Goal: Transaction & Acquisition: Subscribe to service/newsletter

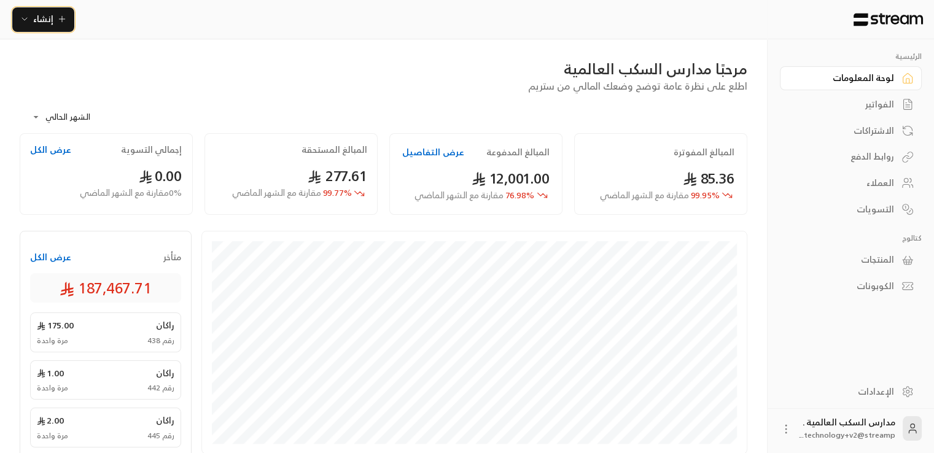
click at [63, 17] on icon "button" at bounding box center [62, 19] width 10 height 10
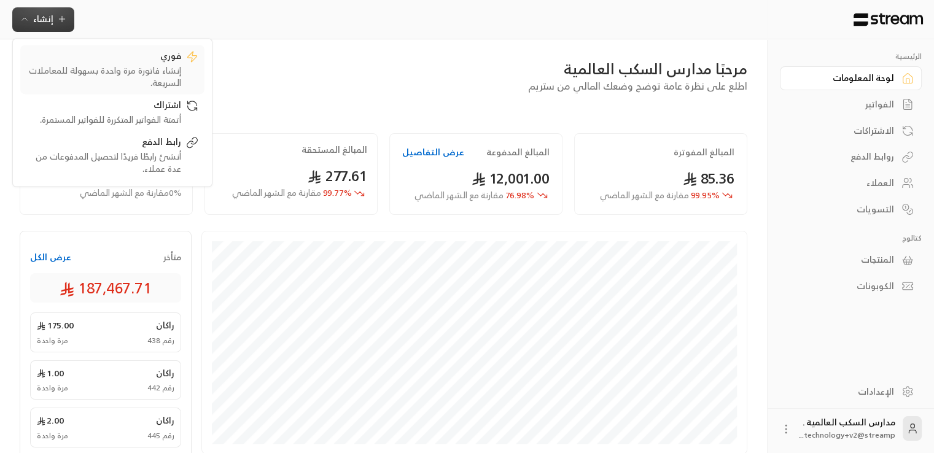
click at [85, 58] on div "فوري" at bounding box center [103, 57] width 155 height 15
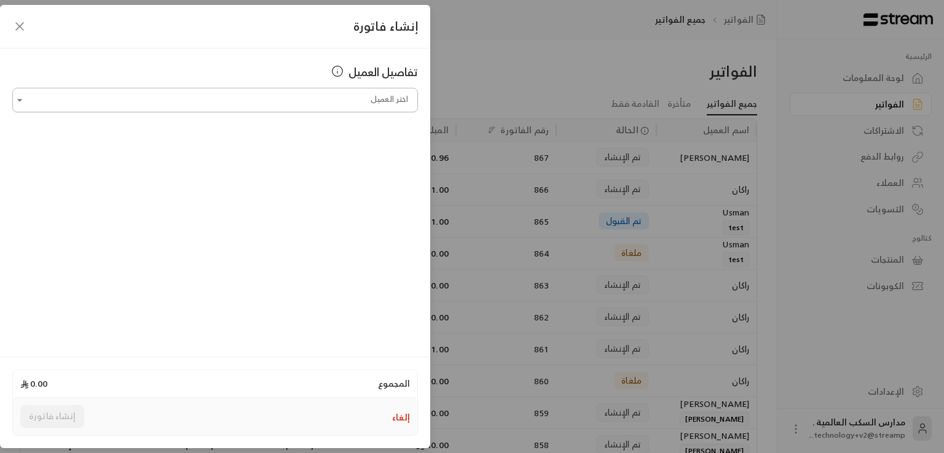
click at [308, 92] on input "اختر العميل" at bounding box center [214, 101] width 405 height 22
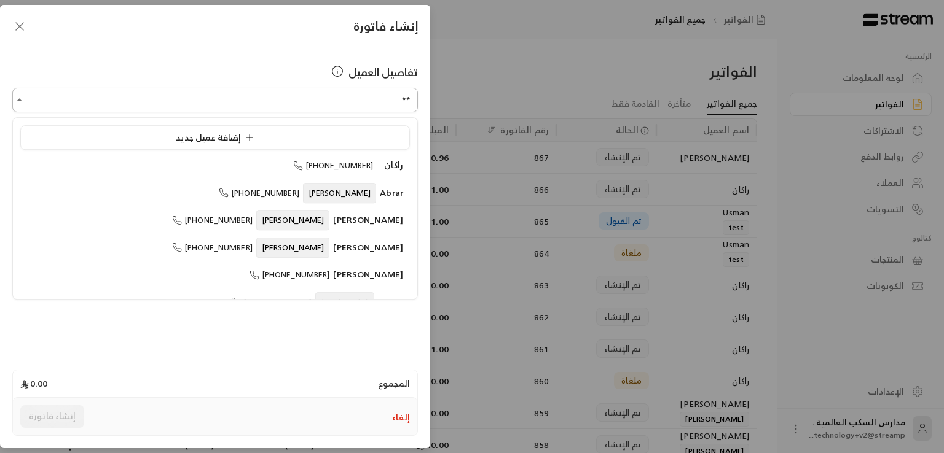
type input "***"
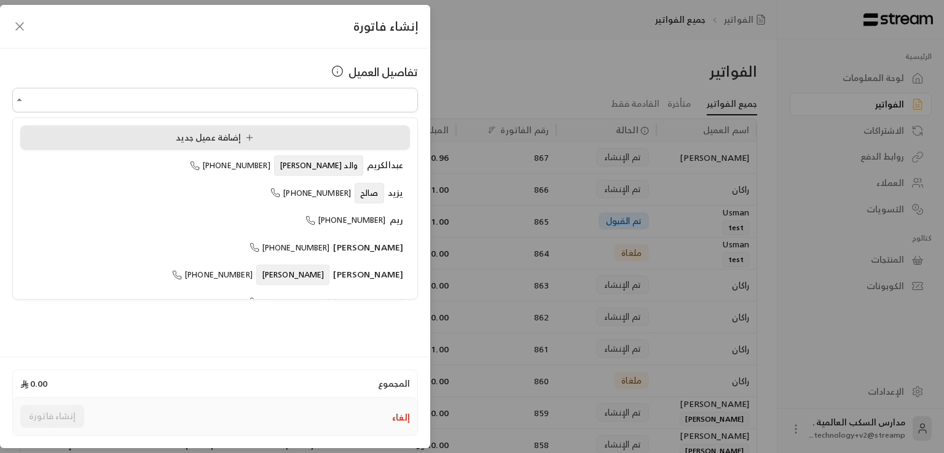
click at [323, 138] on div "إضافة عميل جديد" at bounding box center [215, 137] width 376 height 13
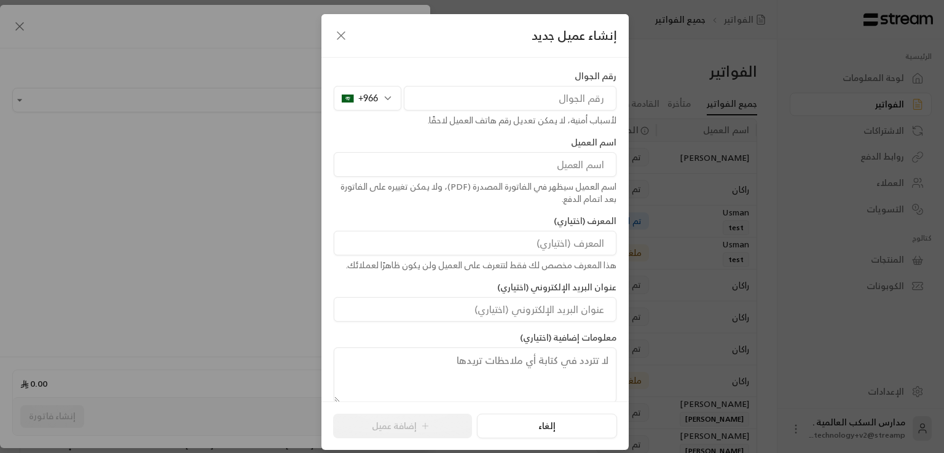
click at [490, 92] on input "tel" at bounding box center [510, 98] width 213 height 25
type input "536344351"
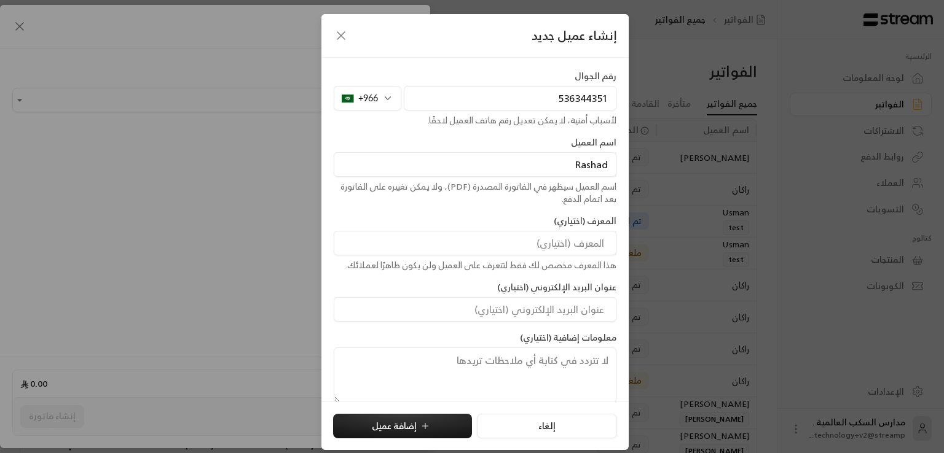
type input "Rashad"
type input "Mo"
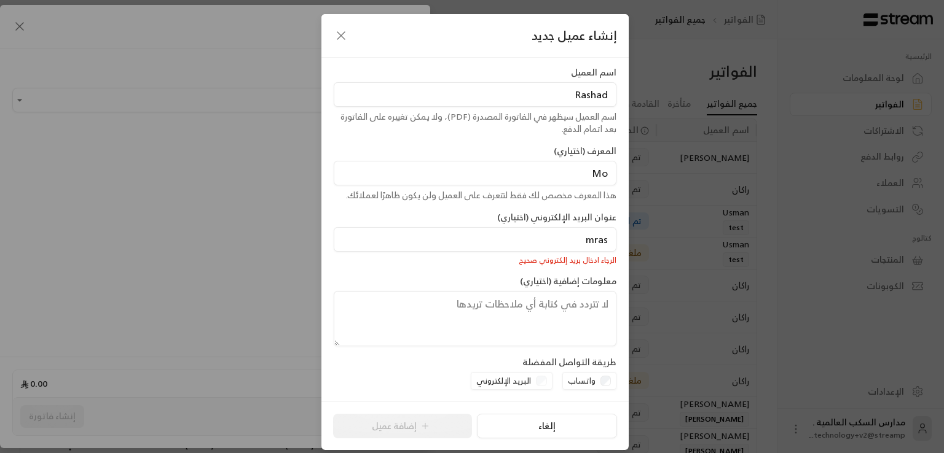
type input "[EMAIL_ADDRESS][DOMAIN_NAME]"
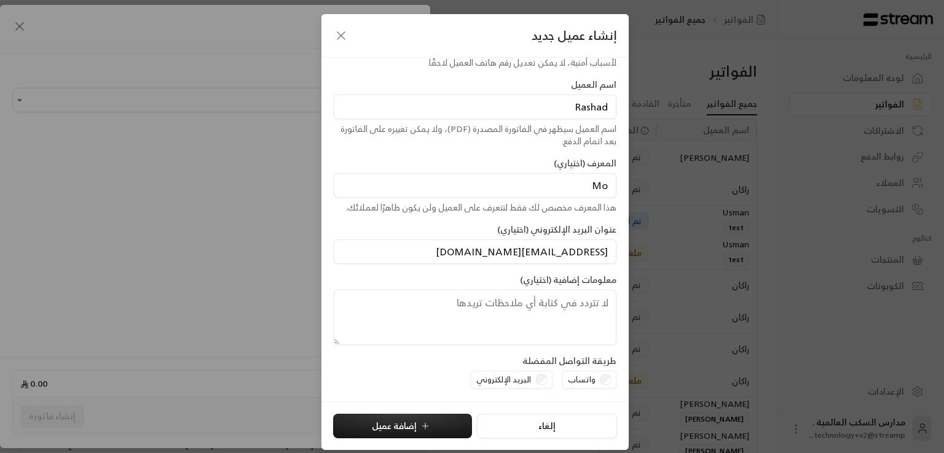
scroll to position [57, 0]
click at [519, 315] on textarea at bounding box center [475, 318] width 283 height 55
click at [441, 429] on button "إضافة عميل" at bounding box center [402, 426] width 139 height 25
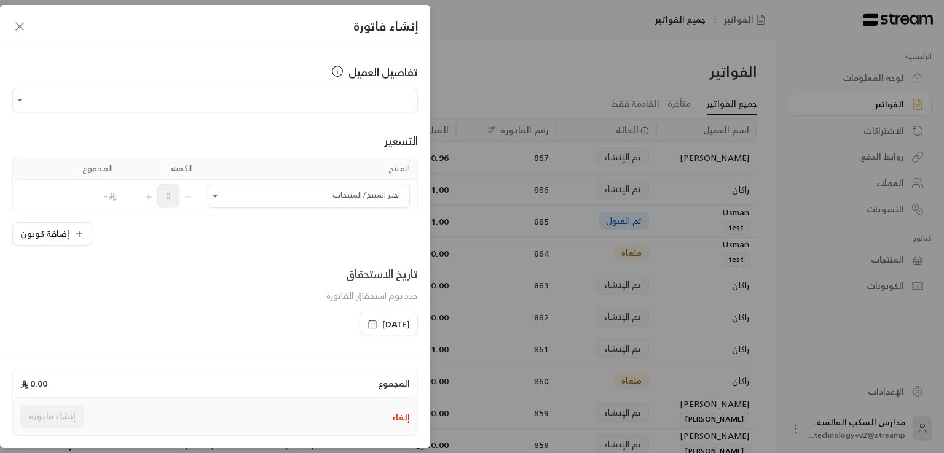
type input "**********"
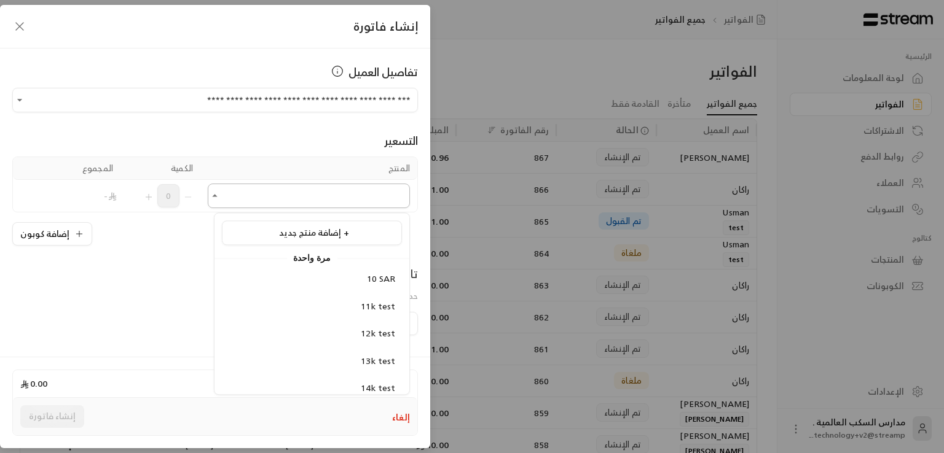
click at [354, 190] on input "اختر العميل" at bounding box center [309, 197] width 202 height 22
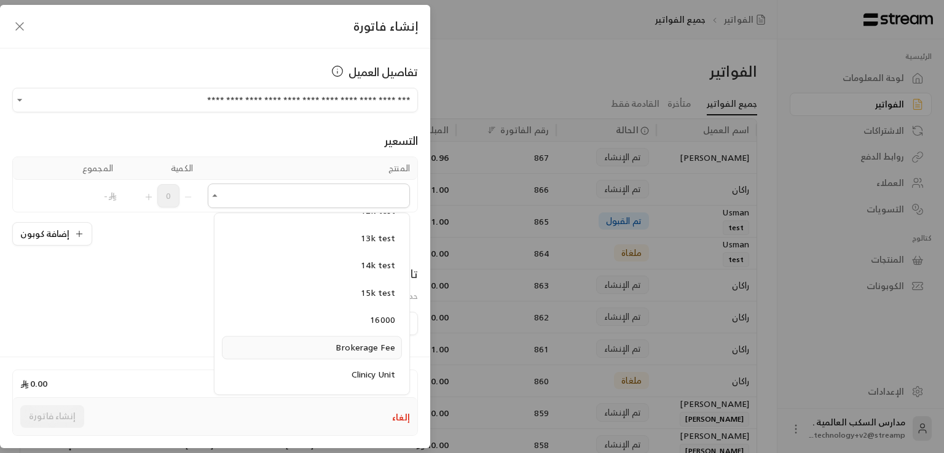
click at [369, 348] on span "Brokerage Fee" at bounding box center [365, 347] width 60 height 15
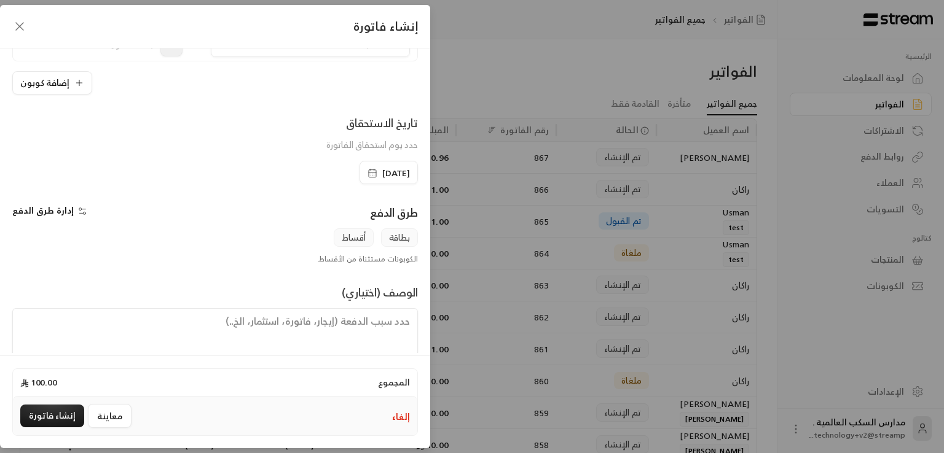
scroll to position [208, 0]
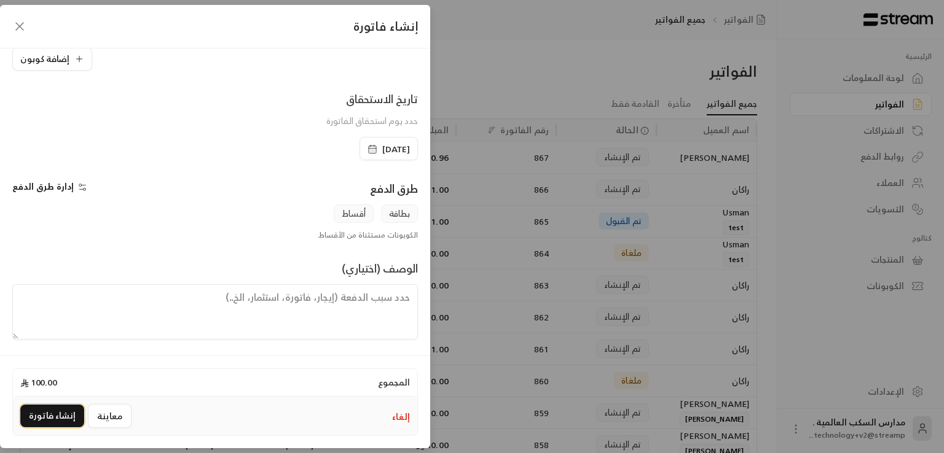
click at [68, 410] on button "إنشاء فاتورة" at bounding box center [52, 416] width 64 height 23
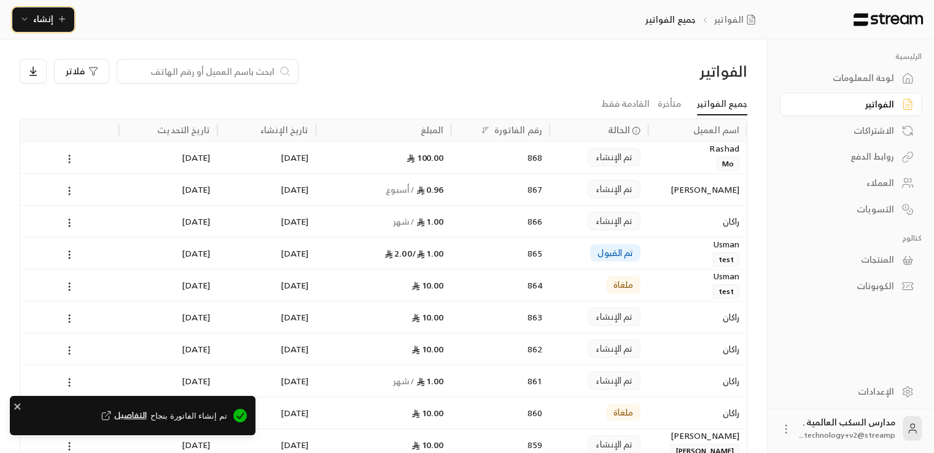
click at [60, 21] on icon "button" at bounding box center [62, 19] width 10 height 10
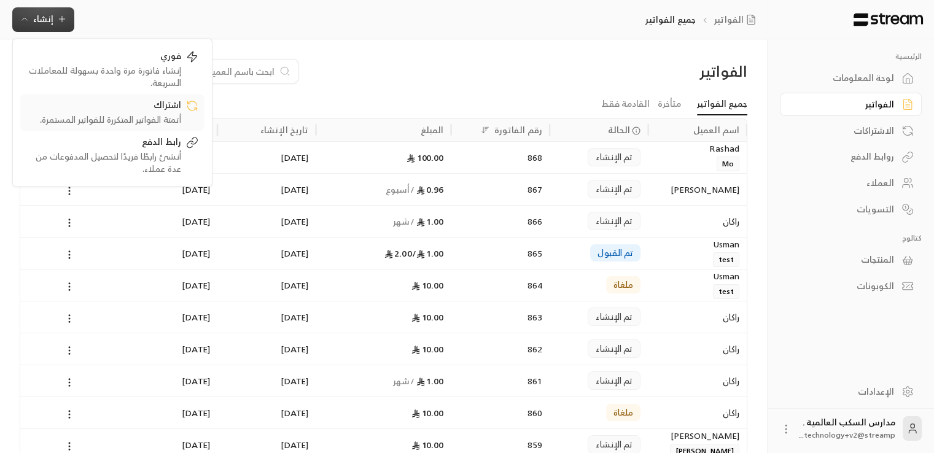
click at [146, 103] on div "اشتراك" at bounding box center [103, 106] width 155 height 15
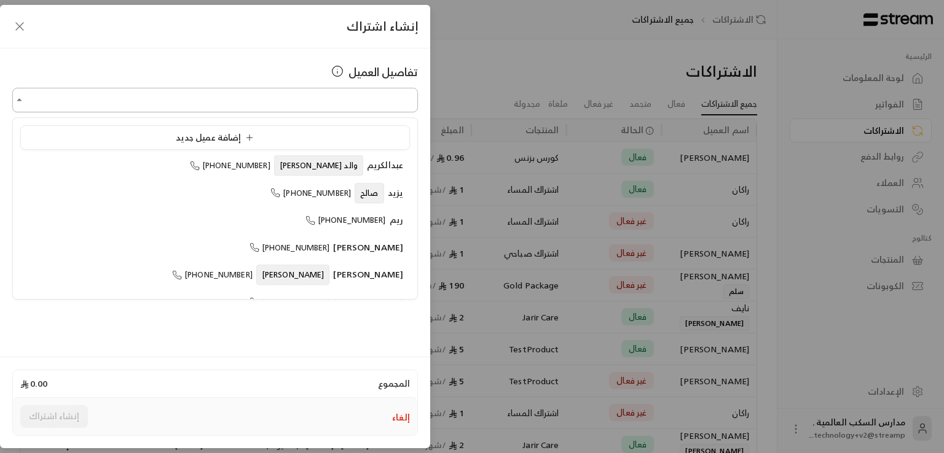
click at [326, 106] on input "اختر العميل" at bounding box center [214, 101] width 405 height 22
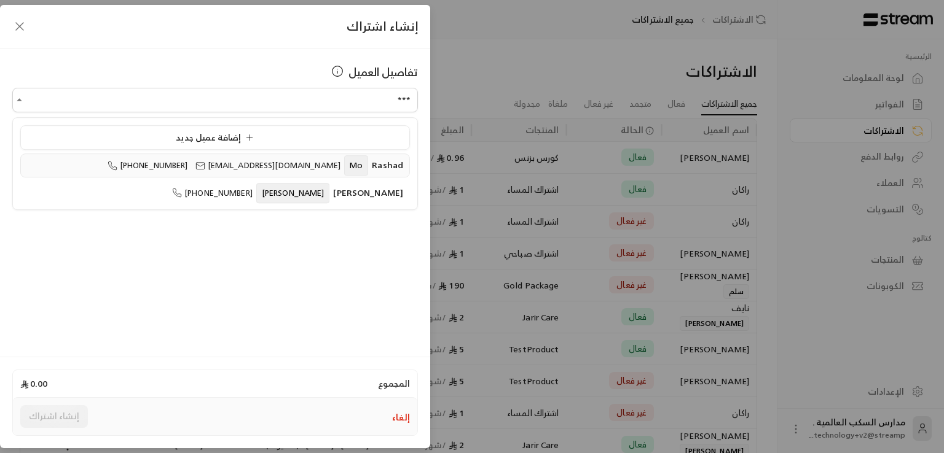
click at [380, 168] on span "Rashad" at bounding box center [387, 164] width 31 height 15
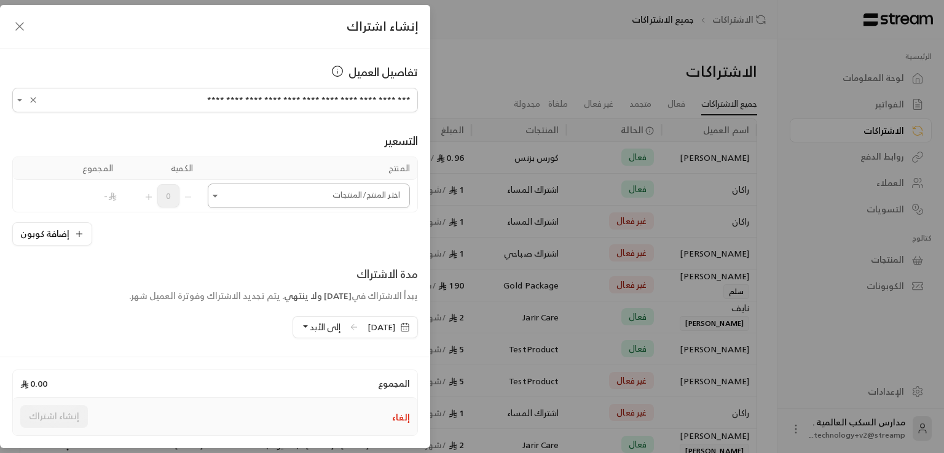
type input "**********"
click at [342, 197] on input "اختر العميل" at bounding box center [309, 197] width 202 height 22
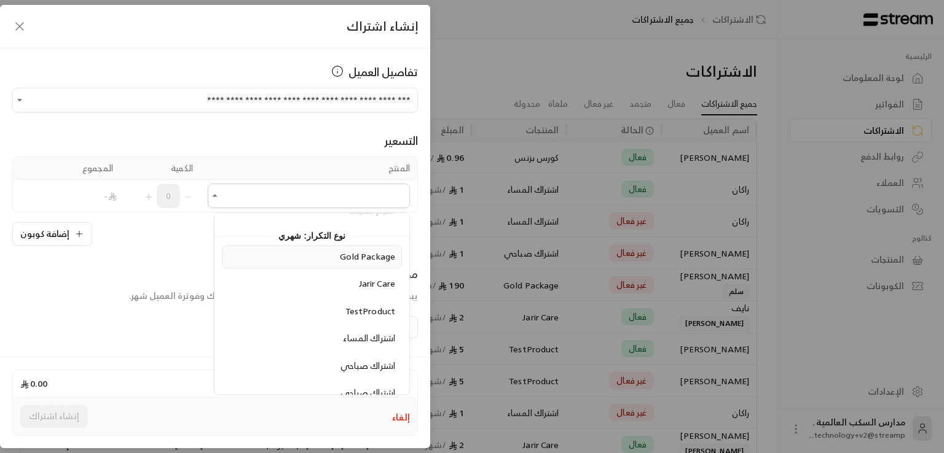
scroll to position [778, 0]
click at [338, 279] on div "Jarir Care" at bounding box center [312, 285] width 166 height 13
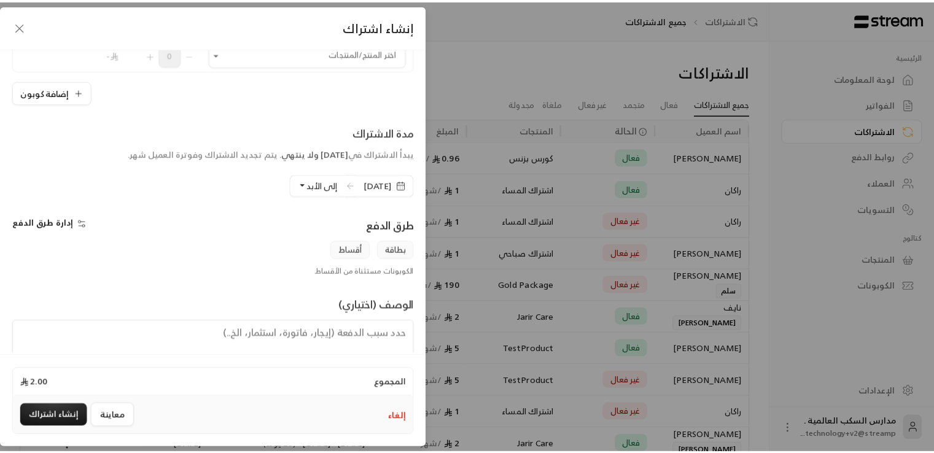
scroll to position [210, 0]
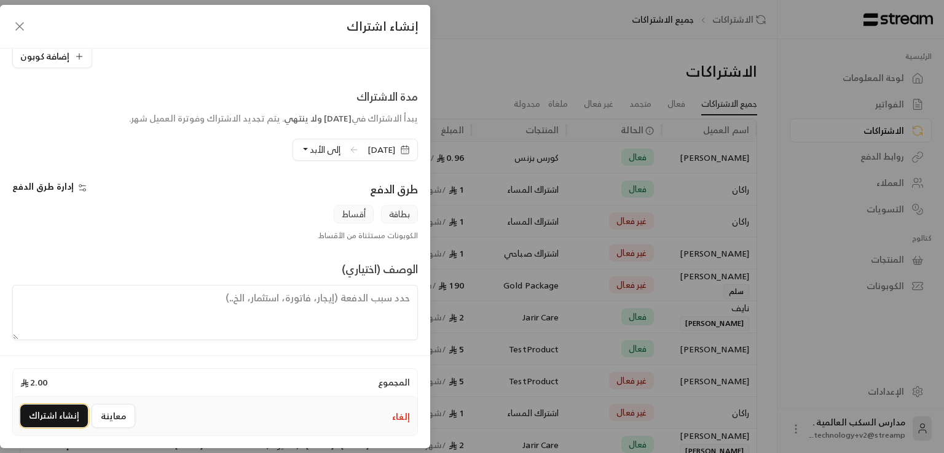
click at [60, 406] on button "إنشاء اشتراك" at bounding box center [54, 416] width 68 height 23
